Goal: Transaction & Acquisition: Purchase product/service

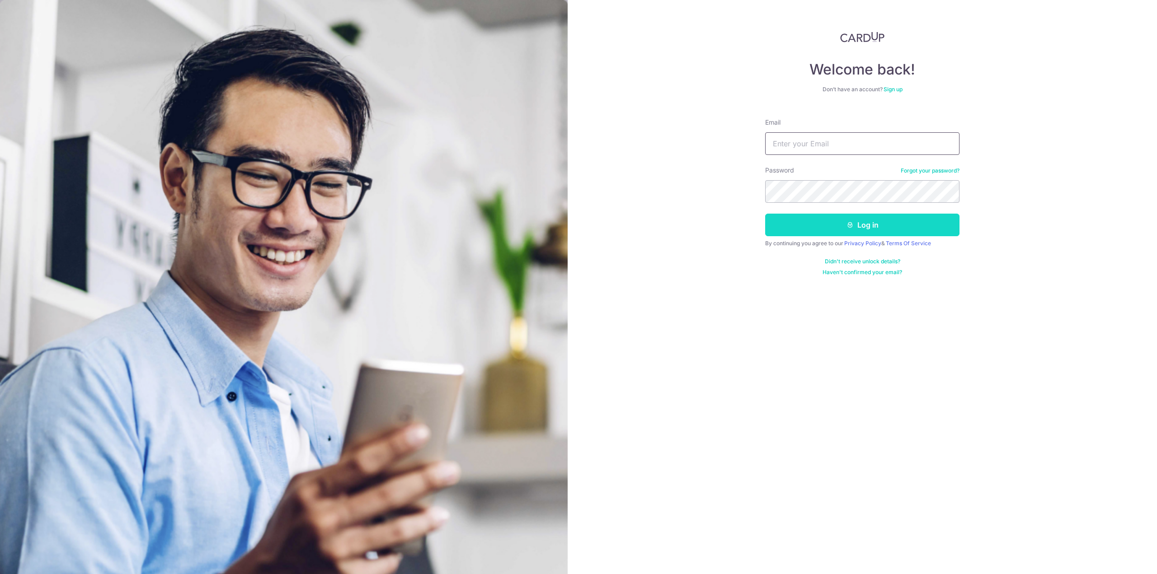
type input "[EMAIL_ADDRESS][DOMAIN_NAME]"
click at [853, 222] on button "Log in" at bounding box center [862, 225] width 194 height 23
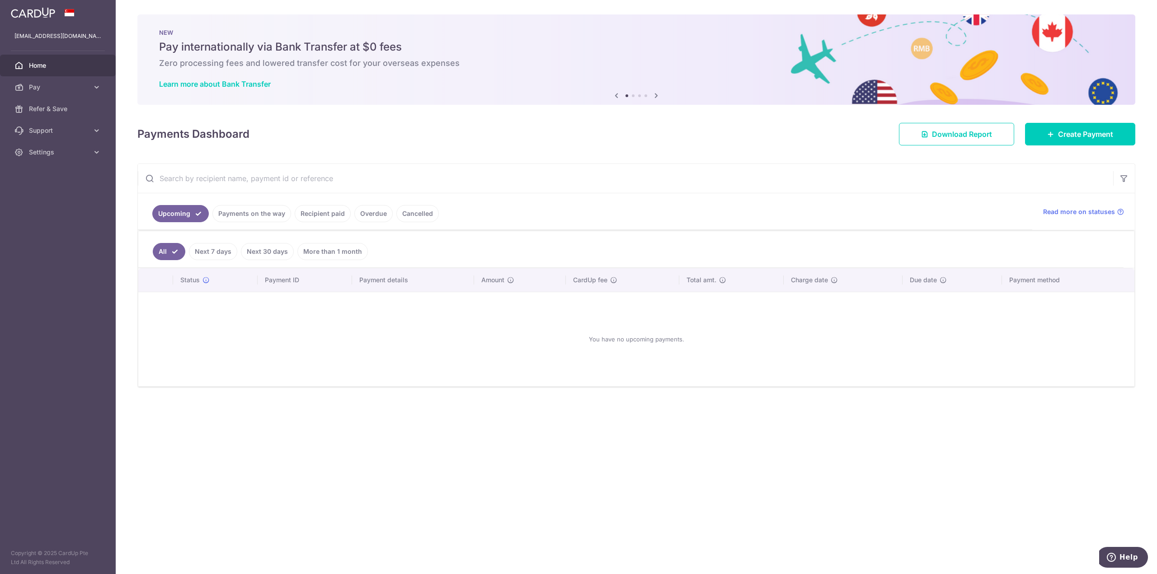
click at [324, 211] on link "Recipient paid" at bounding box center [323, 213] width 56 height 17
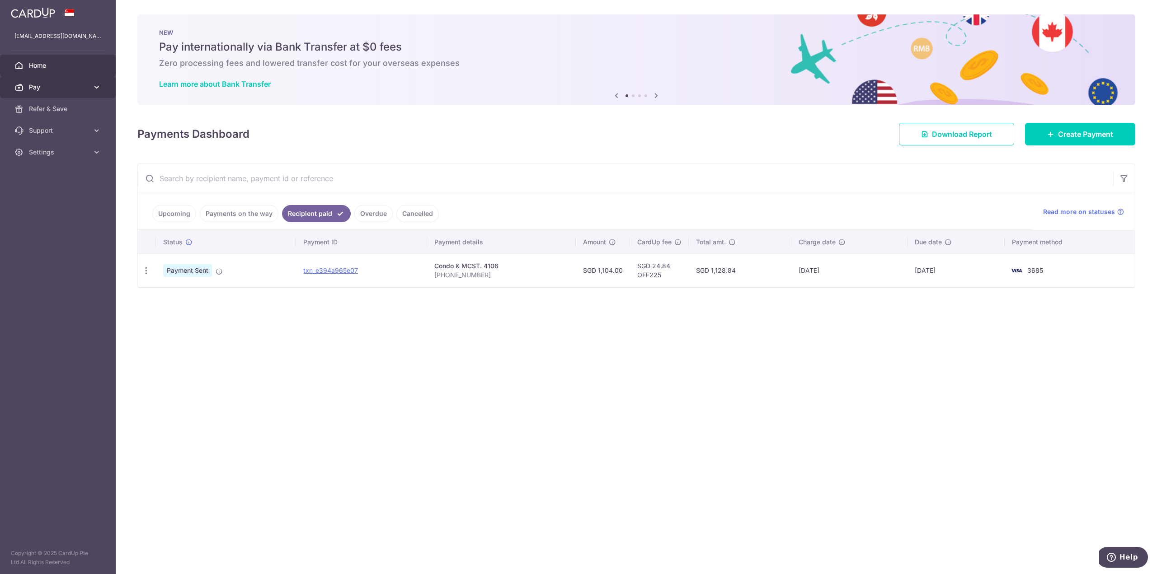
click at [46, 81] on link "Pay" at bounding box center [58, 87] width 116 height 22
click at [1107, 139] on span "Create Payment" at bounding box center [1085, 134] width 55 height 11
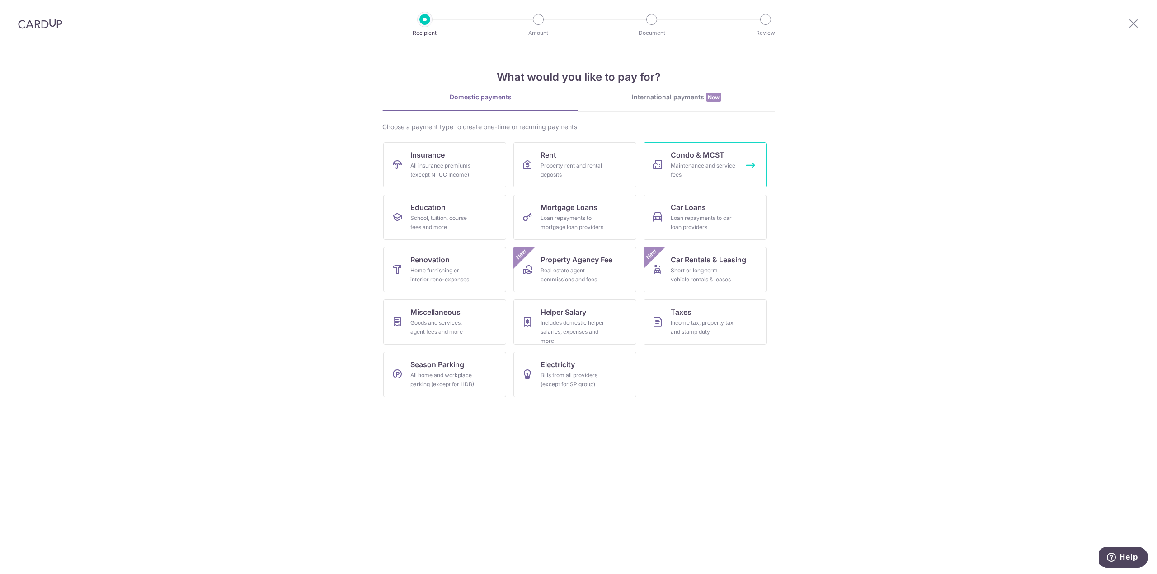
click at [714, 171] on div "Maintenance and service fees" at bounding box center [702, 170] width 65 height 18
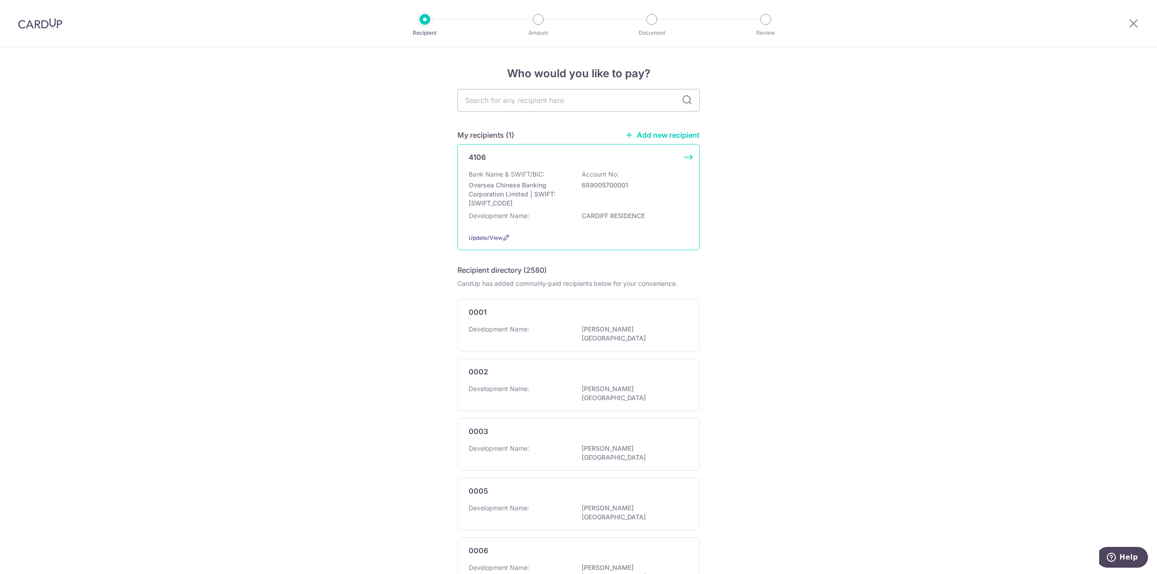
click at [524, 211] on p "Development Name:" at bounding box center [498, 215] width 61 height 9
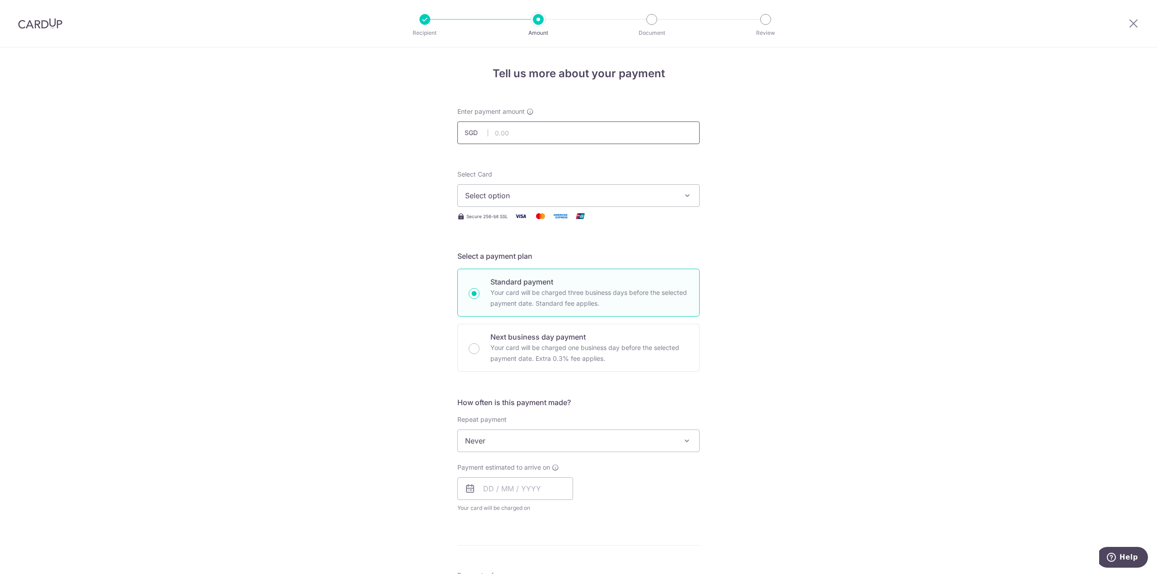
click at [515, 135] on input "text" at bounding box center [578, 133] width 242 height 23
type input "1,104.00"
click at [508, 193] on span "Select option" at bounding box center [570, 195] width 211 height 11
click at [484, 269] on link "**** 3685" at bounding box center [578, 260] width 241 height 22
click at [498, 440] on span "Never" at bounding box center [578, 441] width 241 height 22
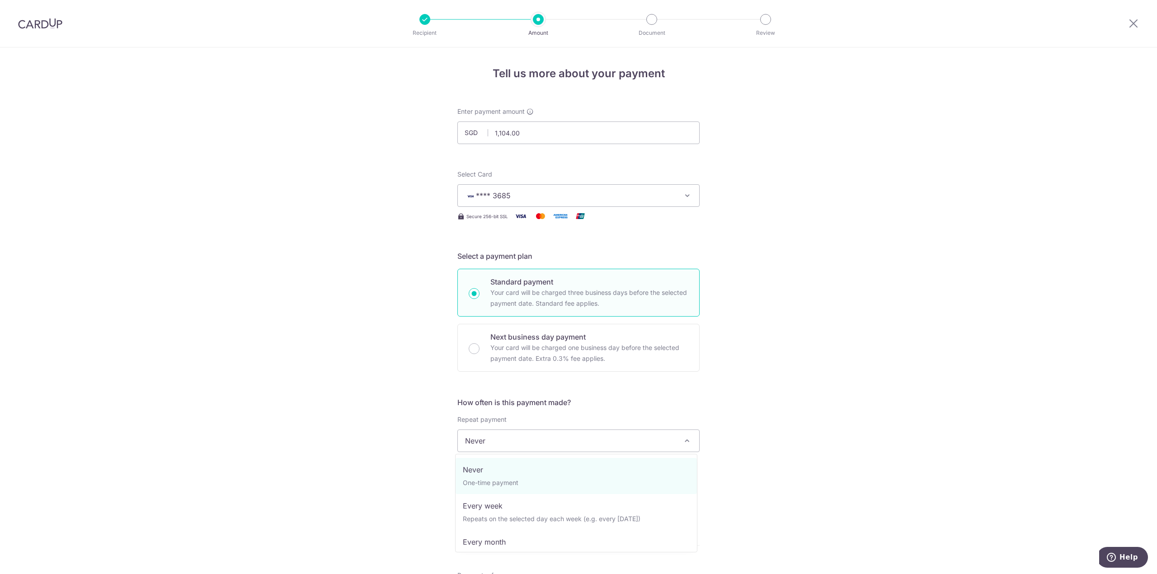
click at [777, 388] on div "Tell us more about your payment Enter payment amount SGD 1,104.00 1104.00 Selec…" at bounding box center [578, 455] width 1157 height 817
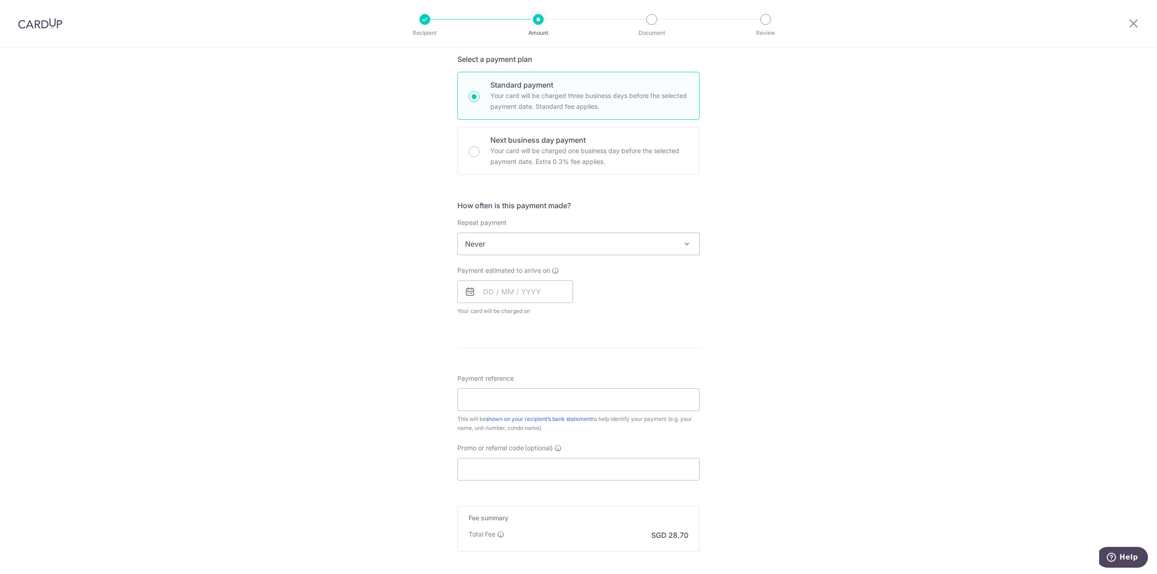
scroll to position [226, 0]
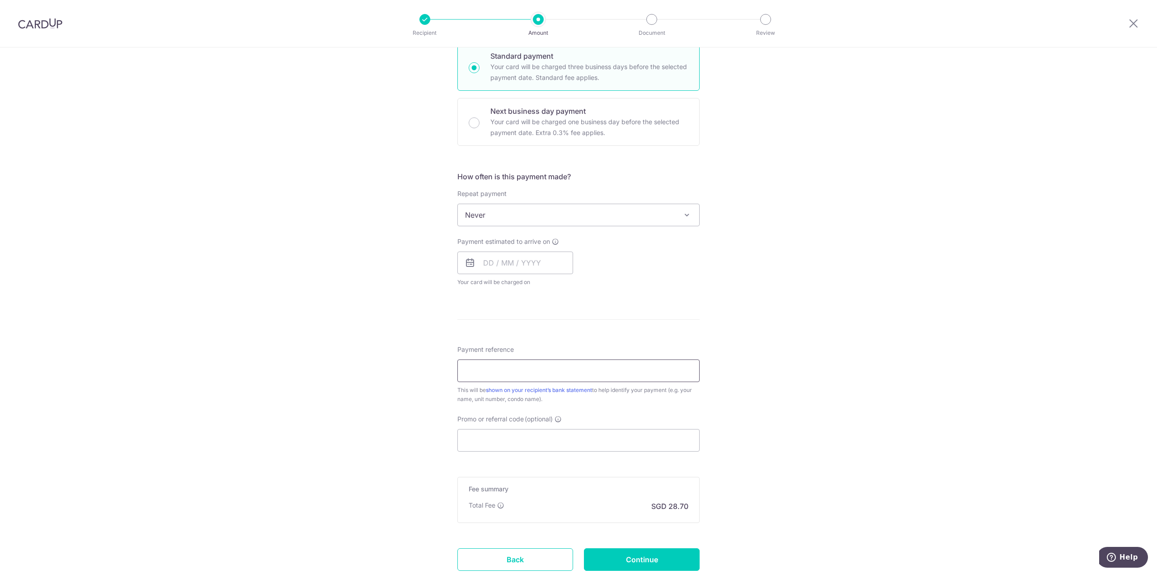
click at [497, 376] on input "Payment reference" at bounding box center [578, 371] width 242 height 23
type input "#103 #05-40"
click at [557, 450] on input "Promo or referral code (optional)" at bounding box center [578, 440] width 242 height 23
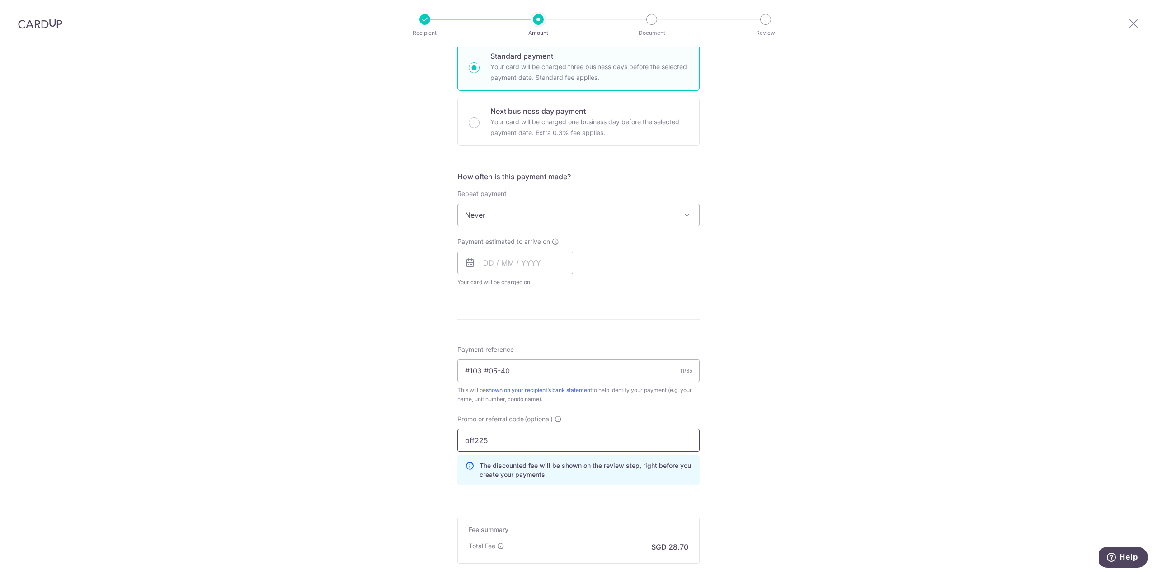
type input "off225"
click at [691, 472] on div "The discounted fee will be shown on the review step, right before you create yo…" at bounding box center [578, 470] width 242 height 30
click at [778, 512] on div "Tell us more about your payment Enter payment amount SGD 1,104.00 1104.00 Selec…" at bounding box center [578, 251] width 1157 height 858
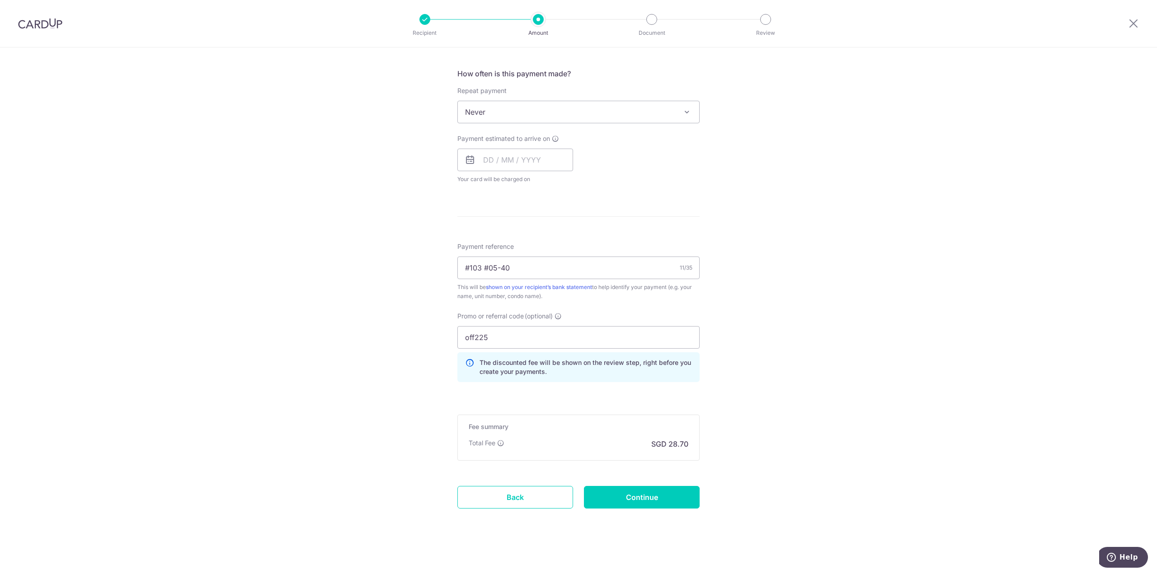
scroll to position [331, 0]
click at [647, 491] on input "Continue" at bounding box center [642, 495] width 116 height 23
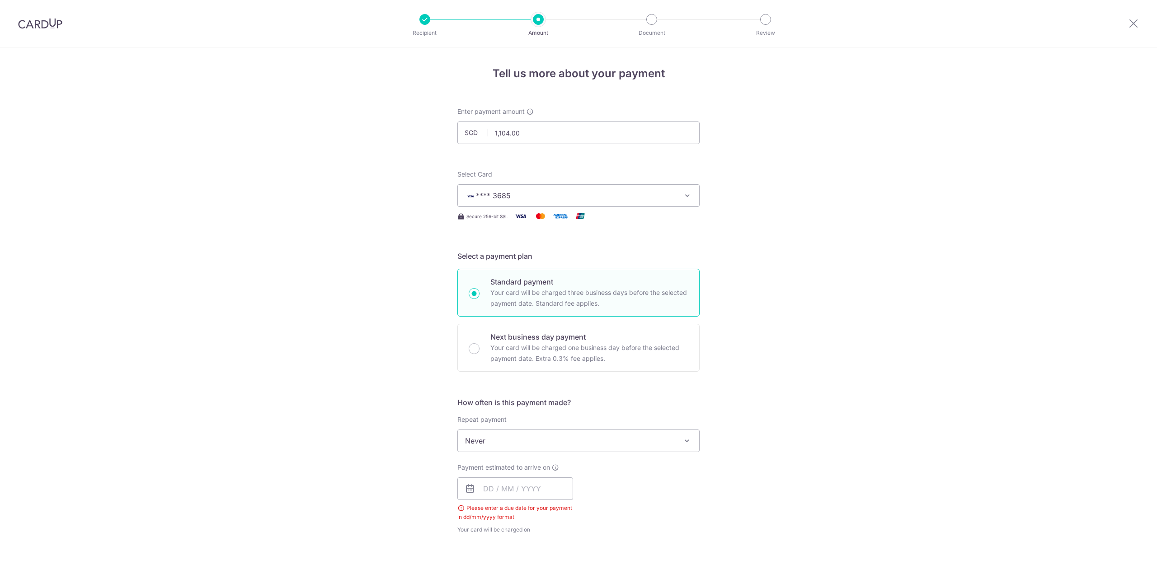
scroll to position [365, 0]
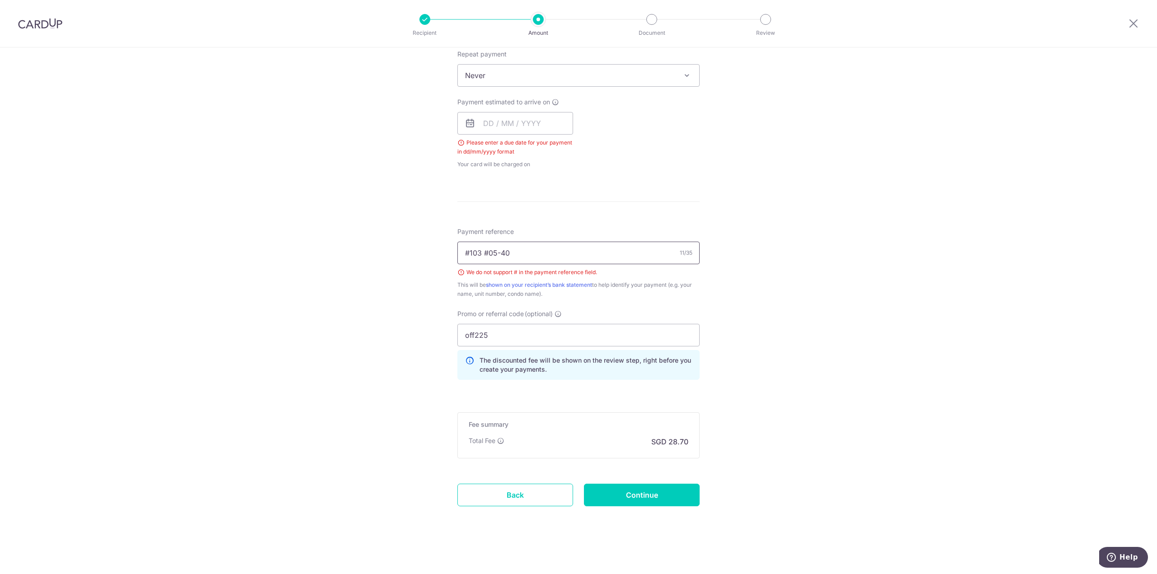
drag, startPoint x: 515, startPoint y: 253, endPoint x: 273, endPoint y: 228, distance: 243.5
click at [274, 228] on div "Tell us more about your payment Enter payment amount SGD 1,104.00 1104.00 Selec…" at bounding box center [578, 128] width 1157 height 892
click at [492, 254] on input "Payment reference" at bounding box center [578, 253] width 242 height 23
type input "103 05-40"
click at [482, 120] on input "text" at bounding box center [515, 123] width 116 height 23
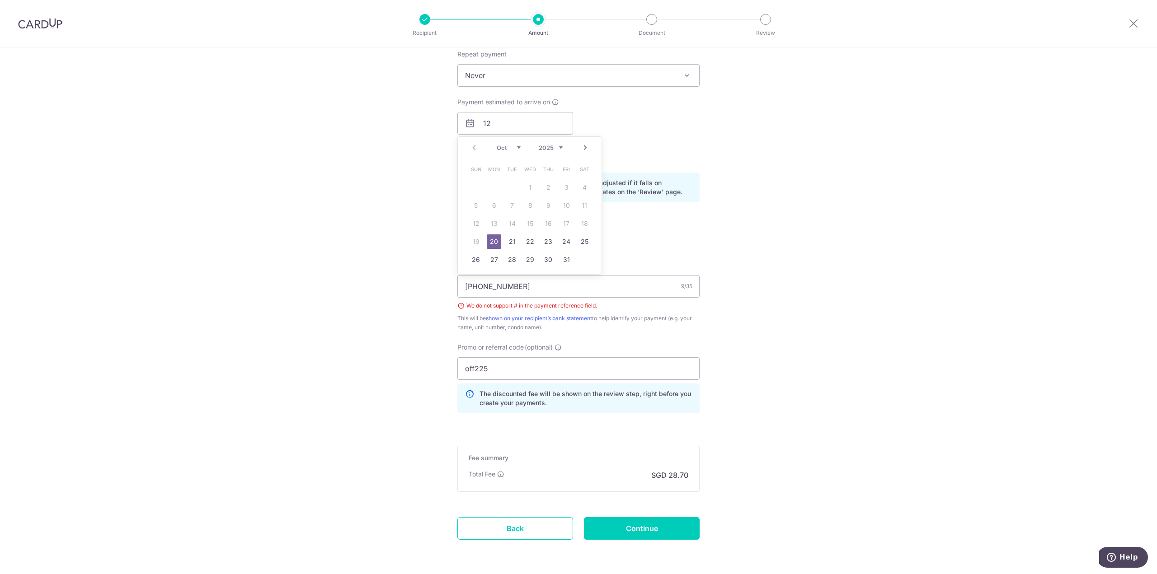
click at [581, 150] on link "Next" at bounding box center [585, 147] width 11 height 11
click at [472, 147] on link "Prev" at bounding box center [473, 147] width 11 height 11
click at [490, 239] on link "20" at bounding box center [494, 241] width 14 height 14
click at [504, 129] on input "12" at bounding box center [515, 123] width 116 height 23
type input "1"
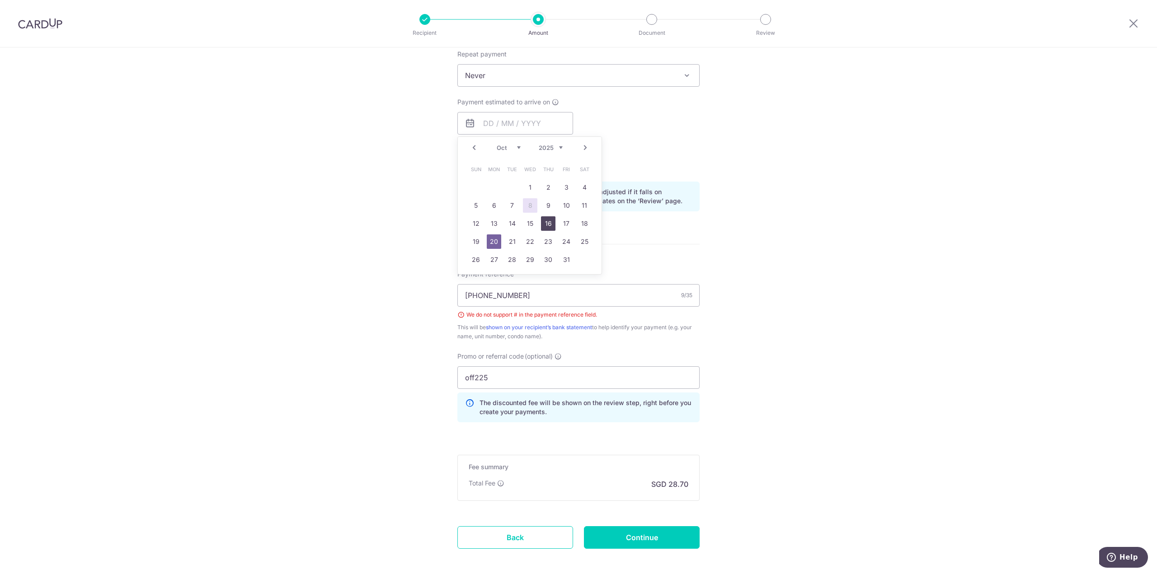
click at [544, 220] on link "16" at bounding box center [548, 223] width 14 height 14
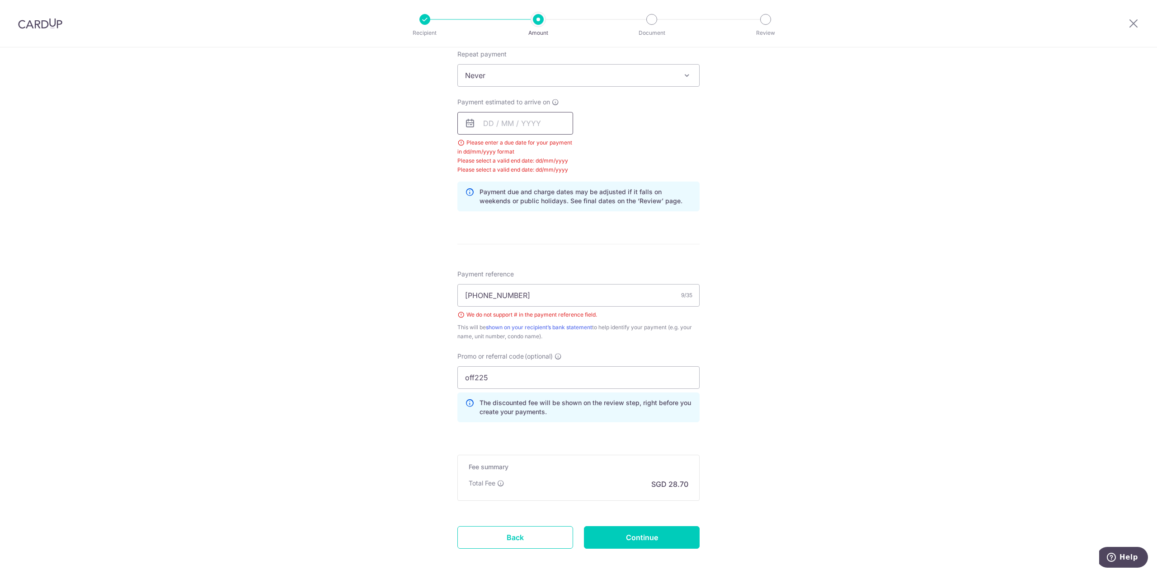
click at [482, 123] on input "text" at bounding box center [515, 123] width 116 height 23
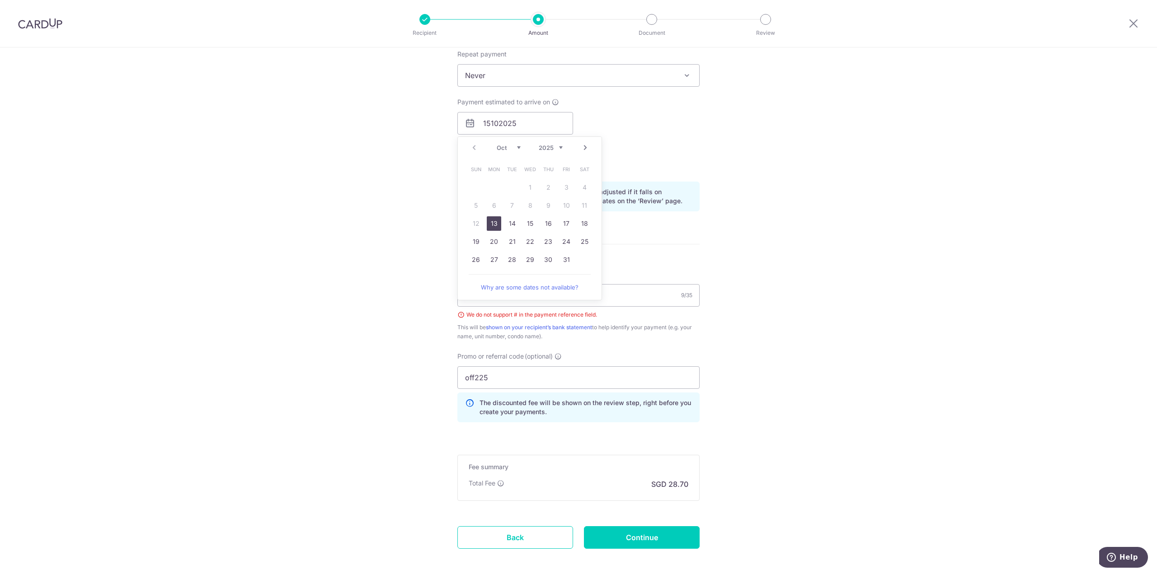
drag, startPoint x: 846, startPoint y: 298, endPoint x: 848, endPoint y: 291, distance: 7.7
click at [848, 291] on div "Tell us more about your payment Enter payment amount SGD 1,104.00 1104.00 Selec…" at bounding box center [578, 149] width 1157 height 935
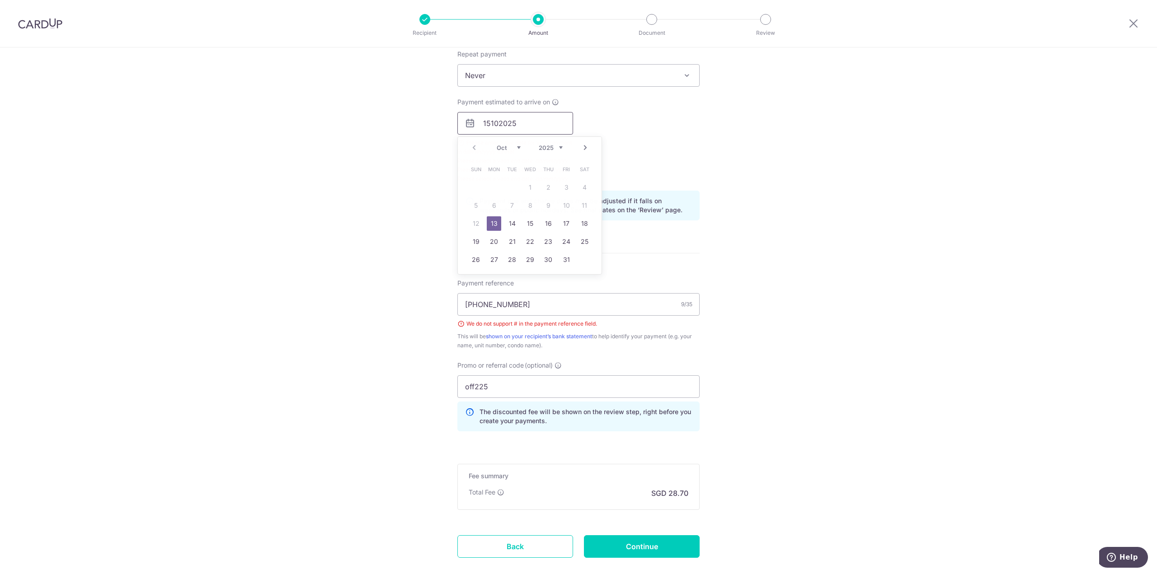
drag, startPoint x: 506, startPoint y: 115, endPoint x: 372, endPoint y: 85, distance: 137.5
click at [371, 85] on div "Tell us more about your payment Enter payment amount SGD 1,104.00 1104.00 Selec…" at bounding box center [578, 154] width 1157 height 944
click at [710, 269] on div "Tell us more about your payment Enter payment amount SGD 1,104.00 1104.00 Selec…" at bounding box center [578, 154] width 1157 height 944
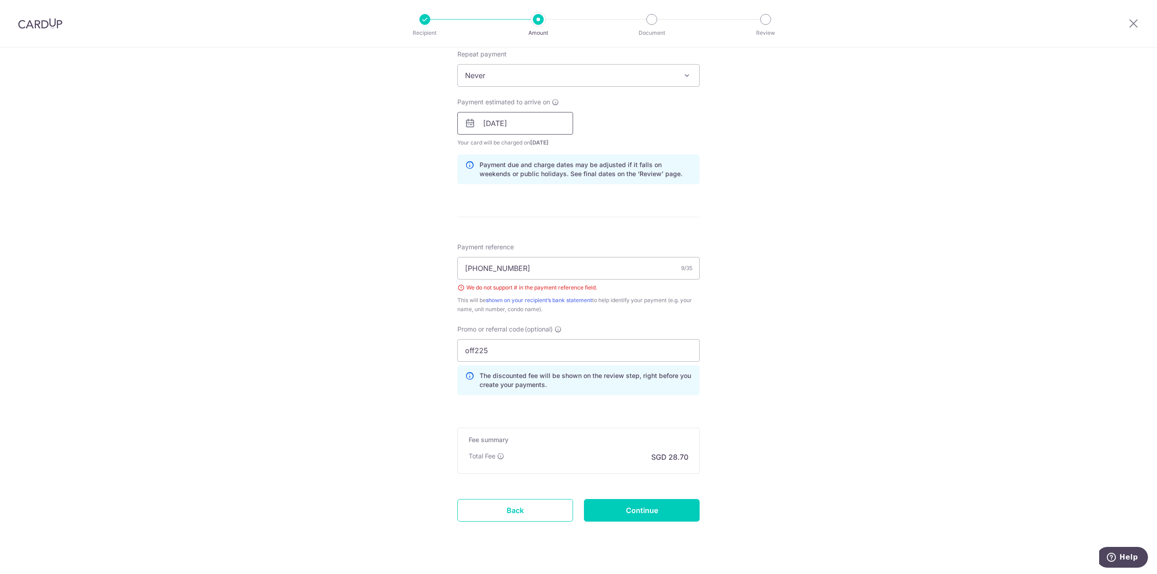
click at [525, 125] on input "[DATE]" at bounding box center [515, 123] width 116 height 23
click at [523, 242] on link "22" at bounding box center [530, 241] width 14 height 14
click at [529, 122] on input "22/10/2025" at bounding box center [515, 123] width 116 height 23
click at [513, 242] on link "21" at bounding box center [512, 241] width 14 height 14
type input "[DATE]"
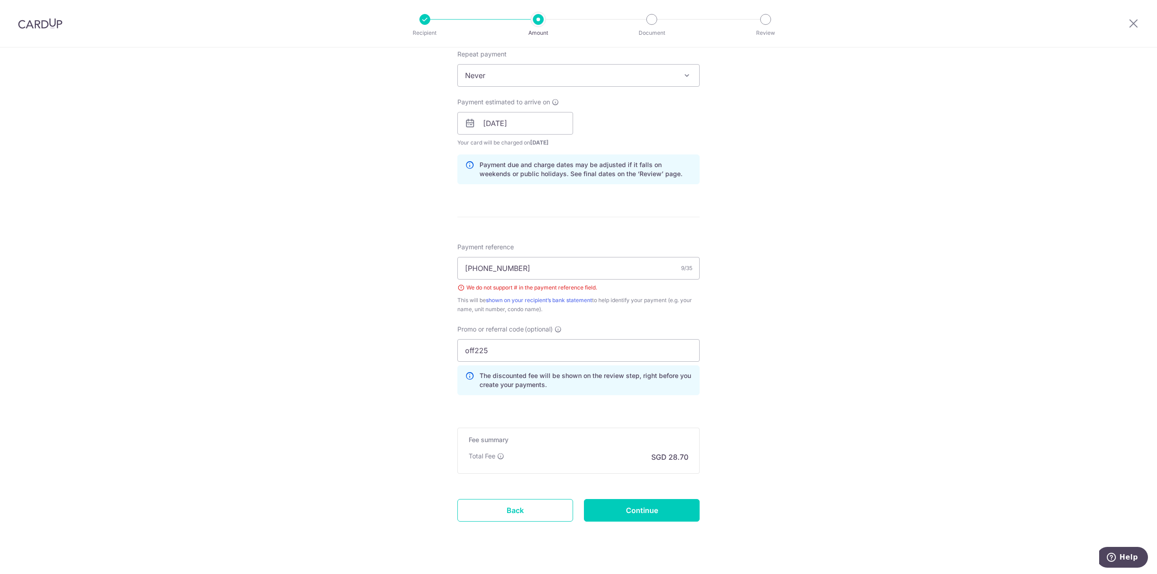
click at [787, 273] on div "Tell us more about your payment Enter payment amount SGD 1,104.00 1104.00 Selec…" at bounding box center [578, 136] width 1157 height 908
click at [611, 264] on input "[PHONE_NUMBER]" at bounding box center [578, 268] width 242 height 23
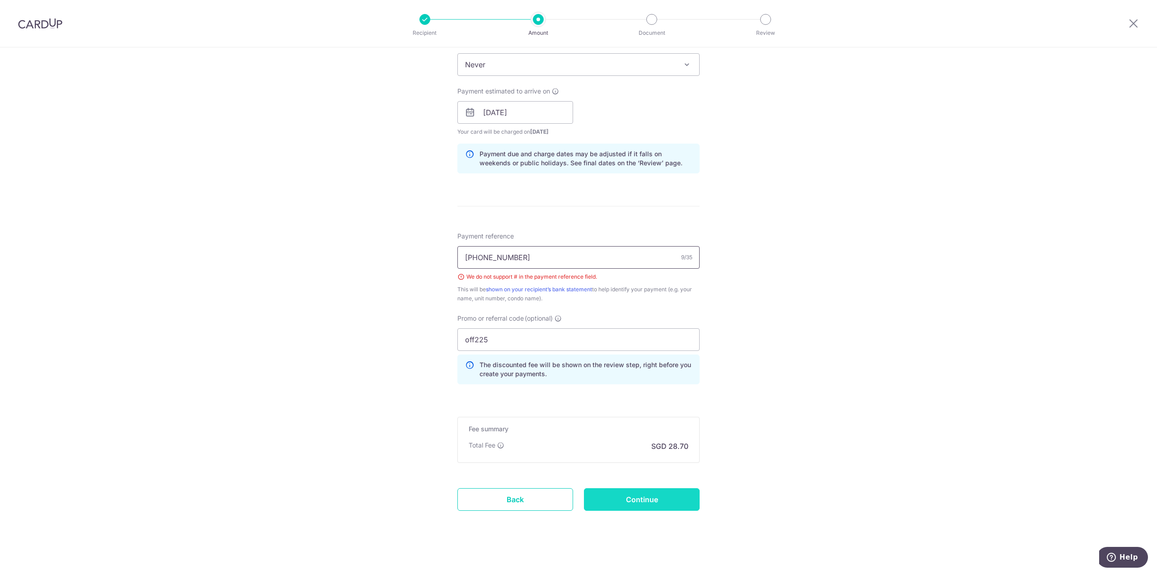
scroll to position [381, 0]
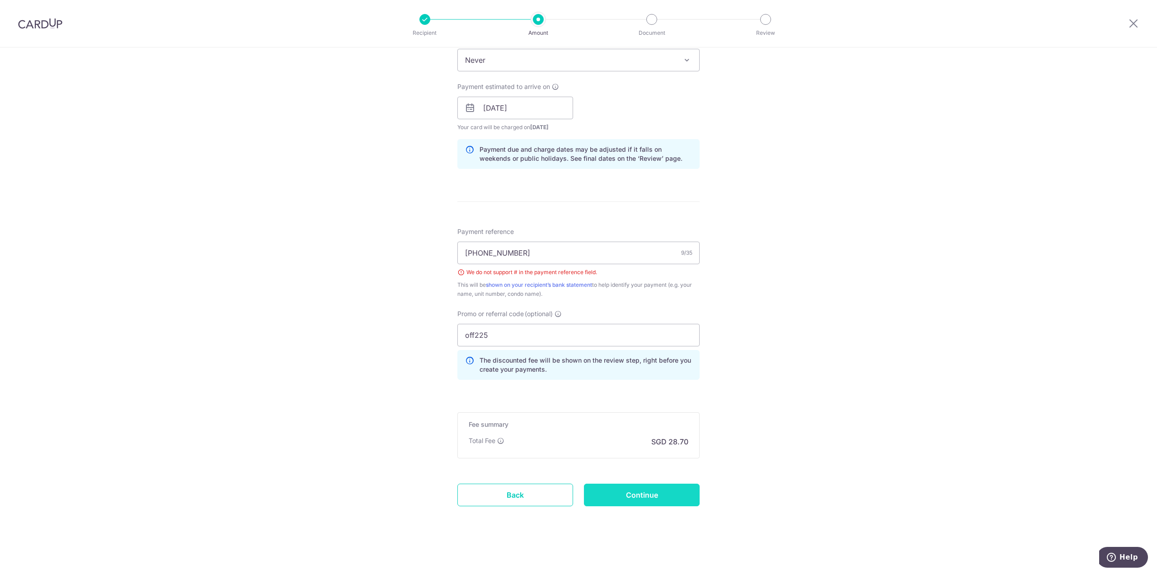
click at [654, 492] on input "Continue" at bounding box center [642, 495] width 116 height 23
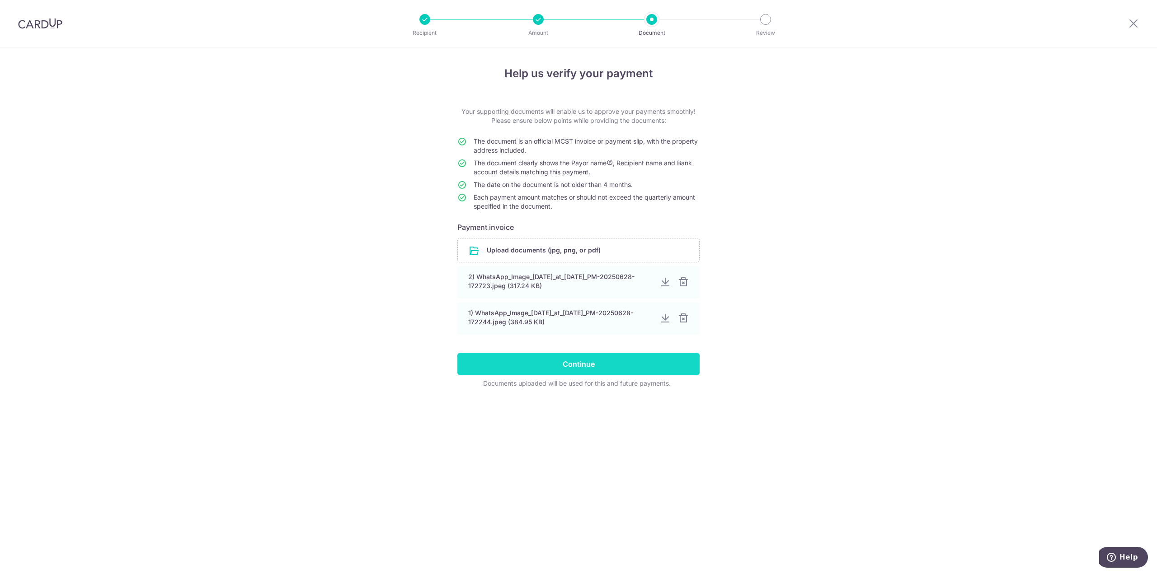
click at [557, 365] on input "Continue" at bounding box center [578, 364] width 242 height 23
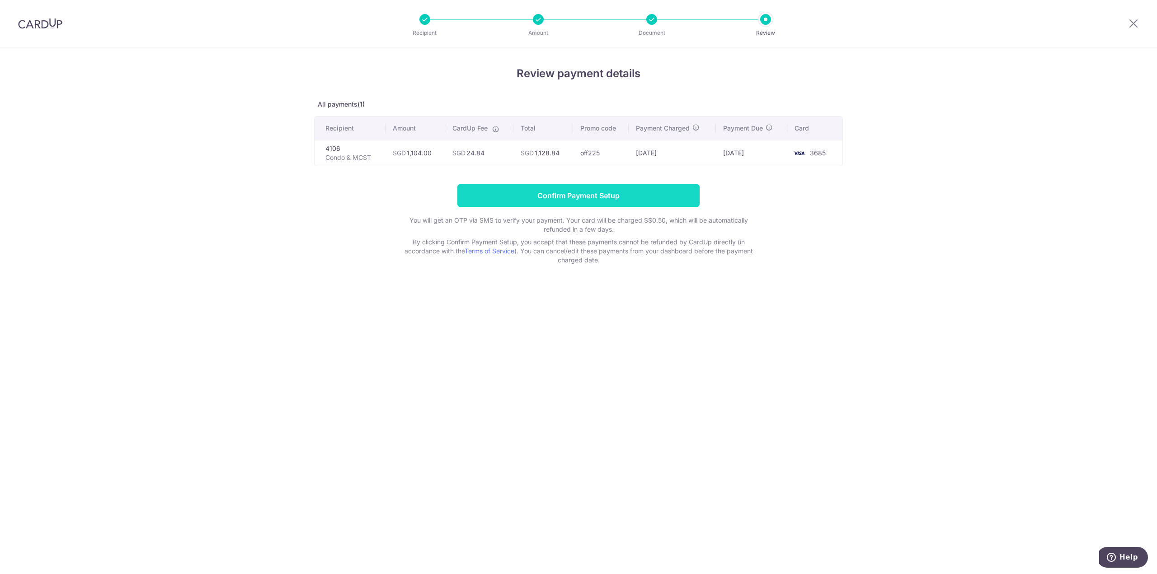
click at [526, 197] on input "Confirm Payment Setup" at bounding box center [578, 195] width 242 height 23
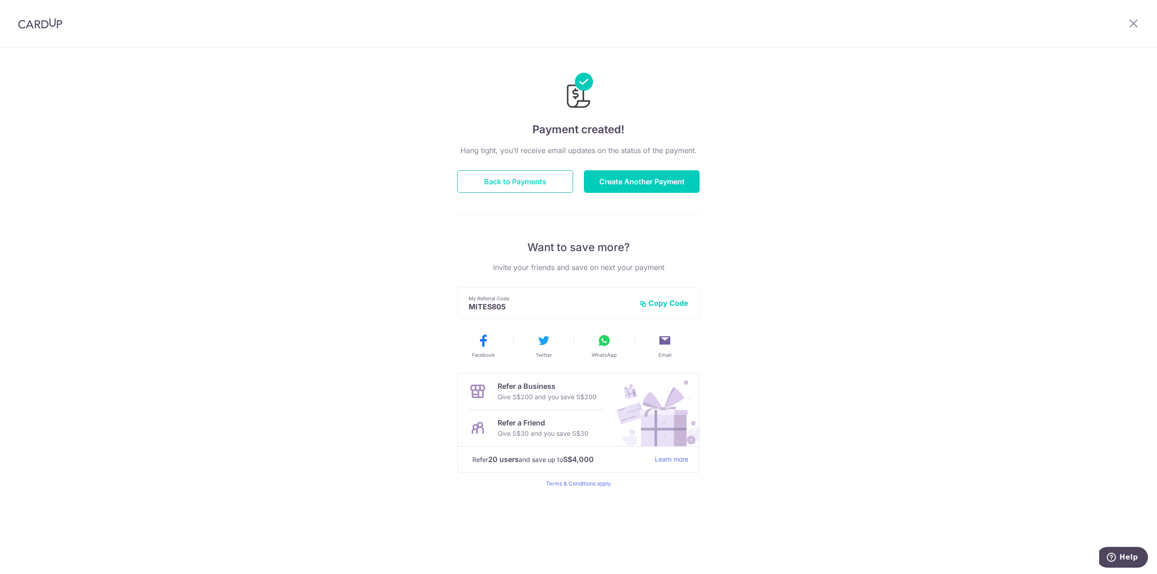
click at [520, 178] on button "Back to Payments" at bounding box center [515, 181] width 116 height 23
